Goal: Information Seeking & Learning: Learn about a topic

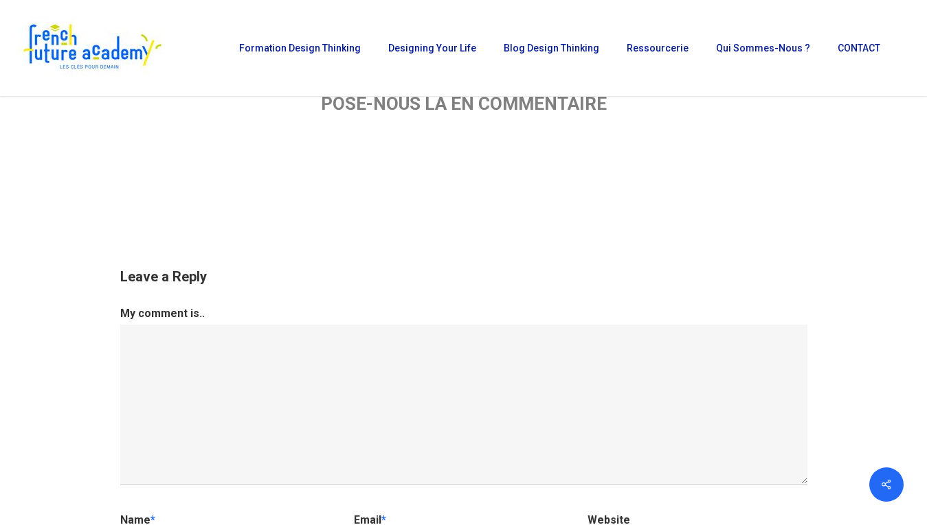
scroll to position [2299, 0]
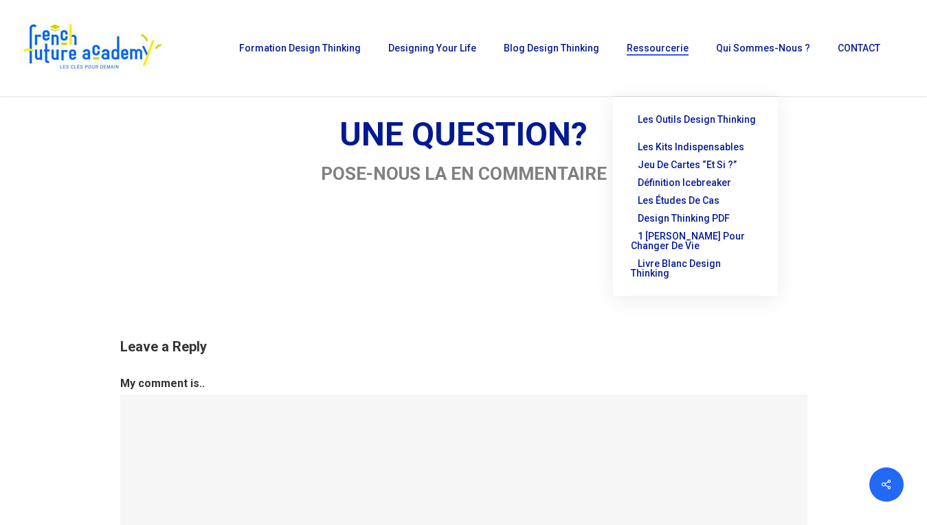
click at [729, 119] on span "Les outils Design Thinking" at bounding box center [696, 119] width 118 height 11
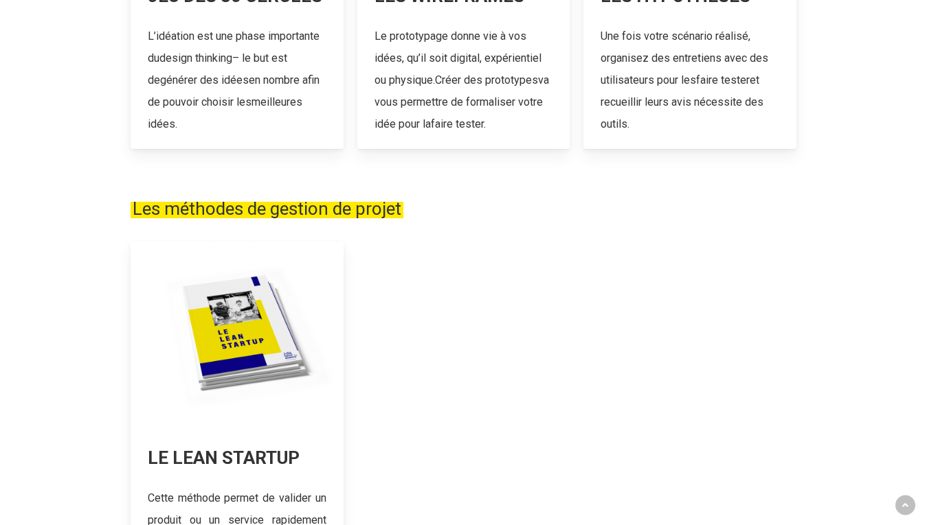
scroll to position [852, 0]
